Goal: Information Seeking & Learning: Learn about a topic

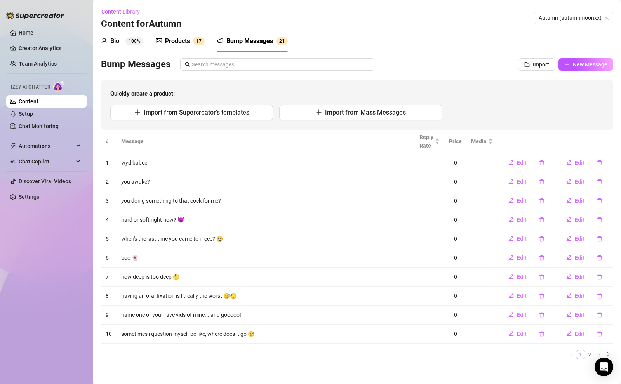
click at [239, 39] on div "Bump Messages" at bounding box center [250, 41] width 47 height 9
click at [56, 50] on link "Creator Analytics" at bounding box center [50, 48] width 62 height 12
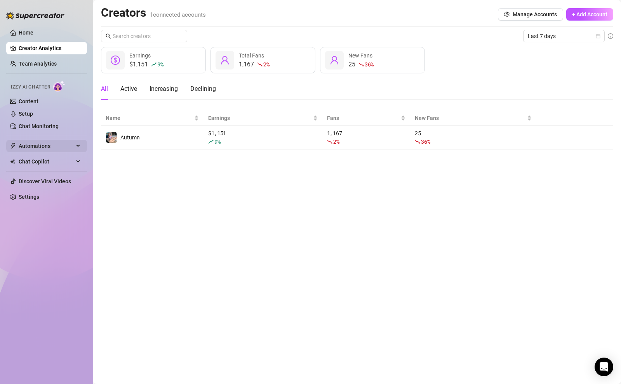
click at [62, 146] on span "Automations" at bounding box center [46, 146] width 55 height 12
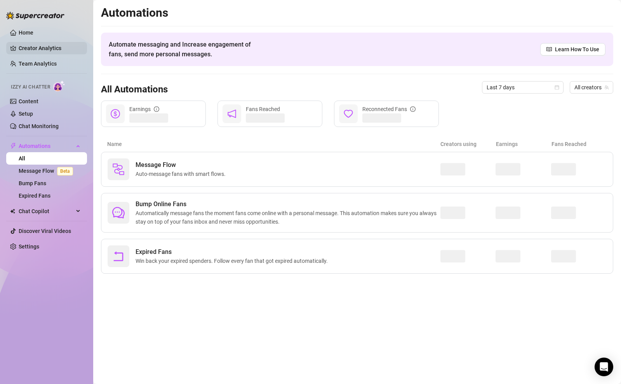
click at [45, 48] on link "Creator Analytics" at bounding box center [50, 48] width 62 height 12
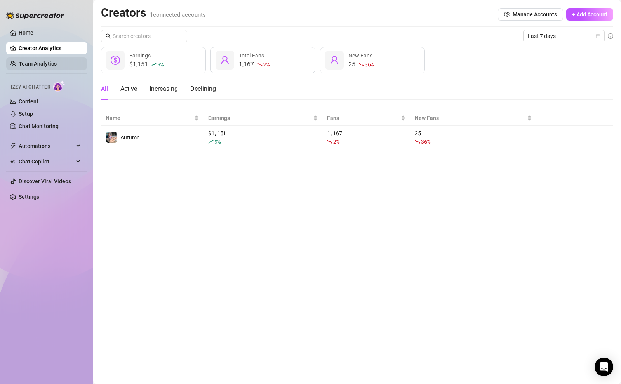
click at [46, 61] on link "Team Analytics" at bounding box center [38, 64] width 38 height 6
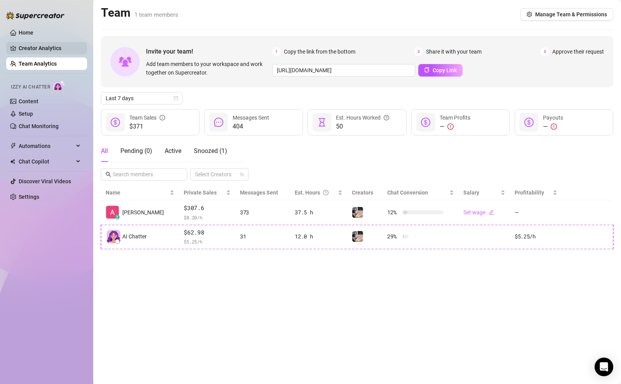
click at [53, 48] on link "Creator Analytics" at bounding box center [50, 48] width 62 height 12
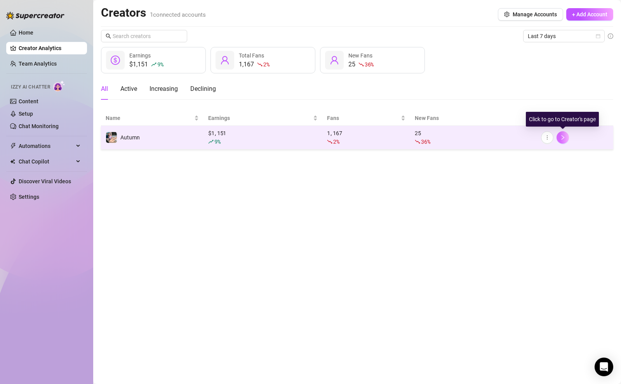
click at [565, 139] on icon "right" at bounding box center [562, 137] width 5 height 5
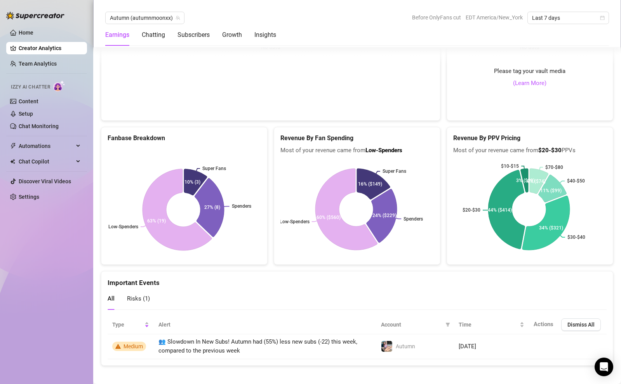
scroll to position [1594, 0]
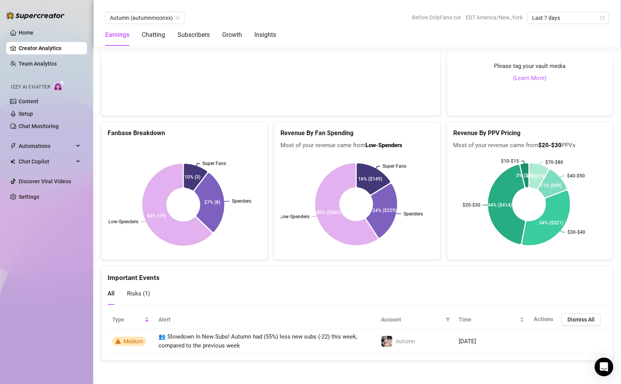
drag, startPoint x: 580, startPoint y: 147, endPoint x: 457, endPoint y: 152, distance: 123.3
click at [457, 152] on div "Revenue By PPV Pricing Most of your revenue came from $20-$30 PPVs $70-$80 $40-…" at bounding box center [530, 191] width 167 height 138
click at [457, 152] on div "$70-$80 $40-$50 $30-$40 $20-$30 $10-$15 8% ($74) 11% ($99) 34% ($321) 44% ($414…" at bounding box center [530, 205] width 166 height 110
